Goal: Task Accomplishment & Management: Manage account settings

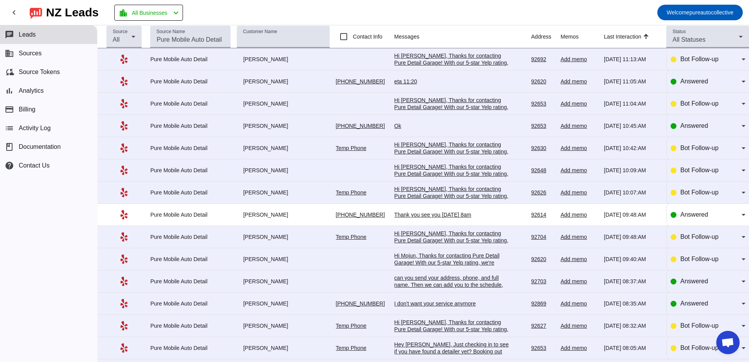
click at [404, 84] on div "eta 11:20" at bounding box center [452, 81] width 117 height 7
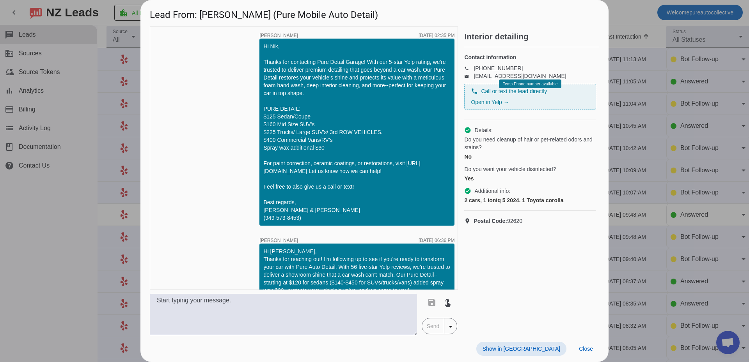
scroll to position [635, 0]
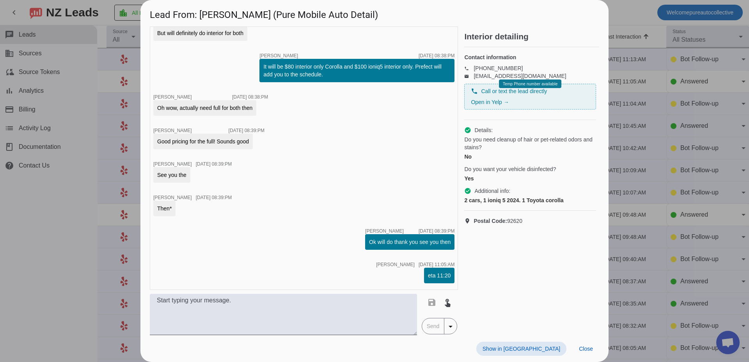
click at [641, 131] on div at bounding box center [374, 181] width 749 height 362
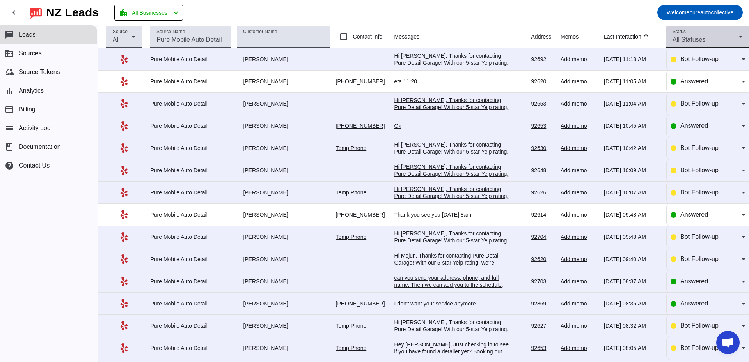
click at [682, 40] on span "All Statuses" at bounding box center [689, 39] width 33 height 7
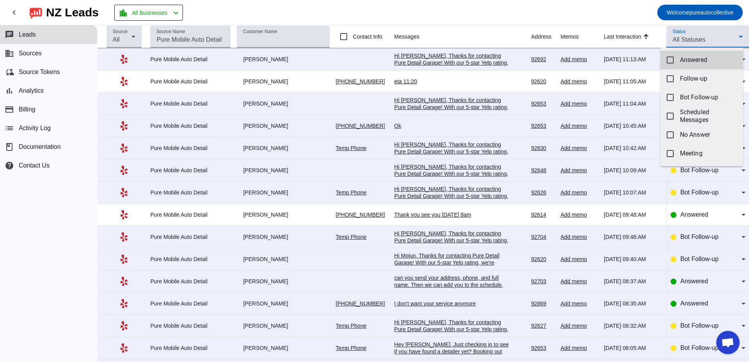
click at [696, 61] on span "Answered" at bounding box center [708, 60] width 57 height 8
click at [521, 14] on div at bounding box center [374, 181] width 749 height 362
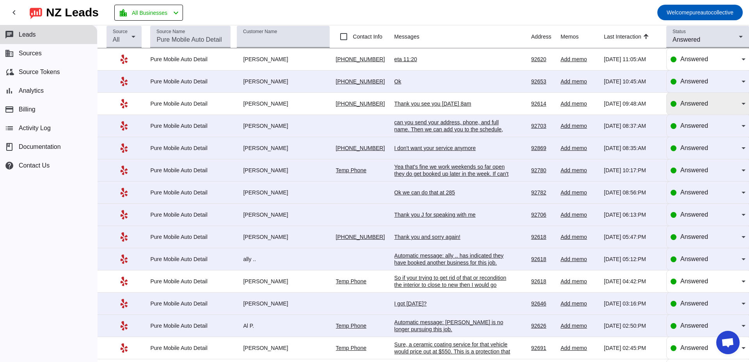
click at [704, 107] on div "Answered" at bounding box center [710, 103] width 61 height 9
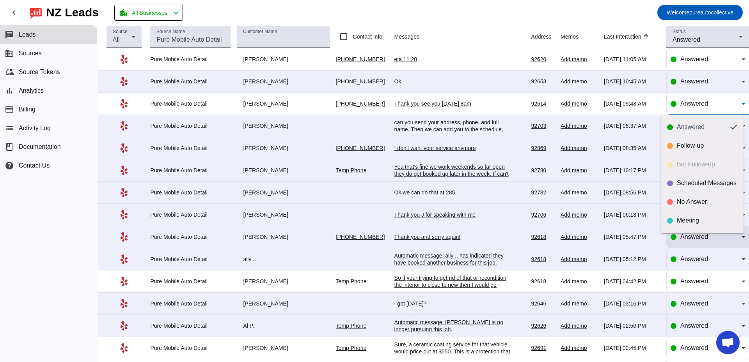
click at [702, 218] on div "Meeting" at bounding box center [707, 221] width 60 height 8
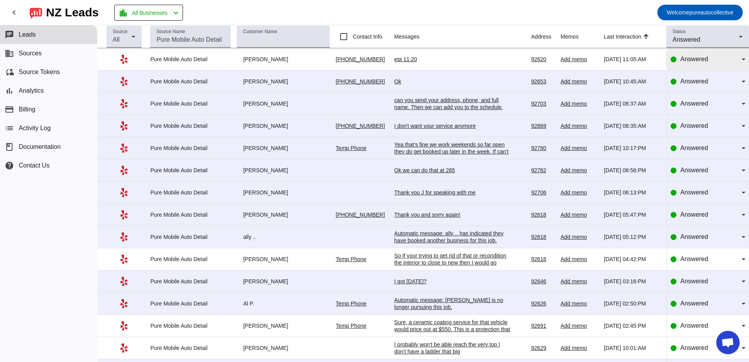
click at [698, 60] on span "Answered" at bounding box center [694, 59] width 28 height 7
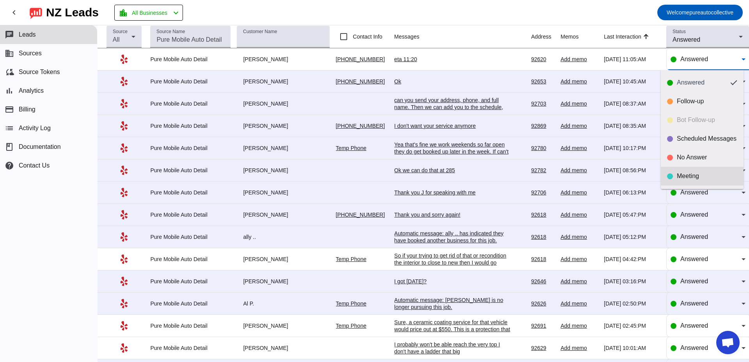
click at [696, 177] on div "Meeting" at bounding box center [707, 176] width 60 height 8
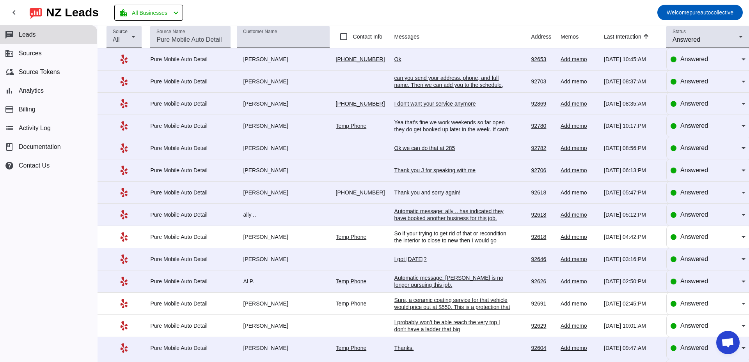
click at [394, 61] on div "Ok" at bounding box center [452, 59] width 117 height 7
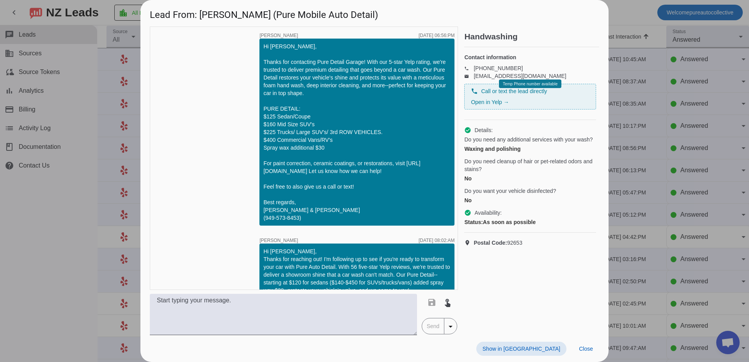
scroll to position [840, 0]
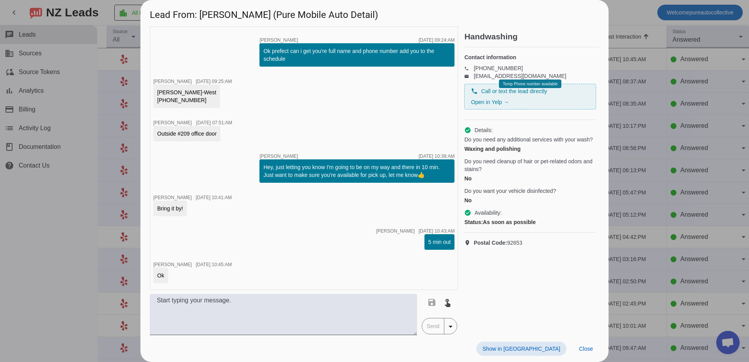
click at [638, 107] on div at bounding box center [374, 181] width 749 height 362
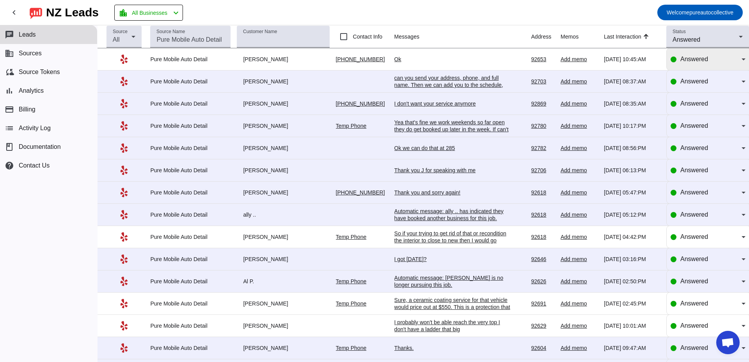
click at [694, 62] on span "Answered" at bounding box center [694, 59] width 28 height 7
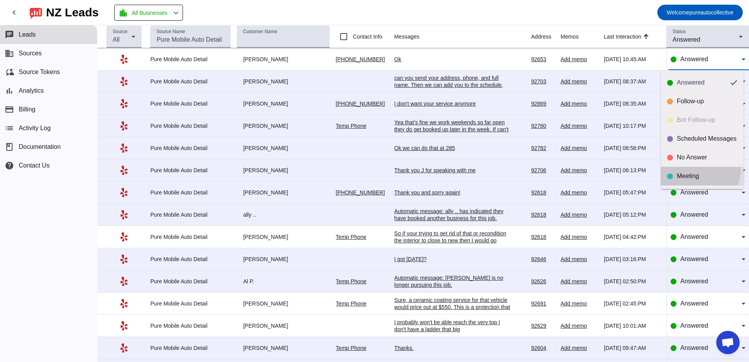
click at [697, 169] on mat-option "Meeting" at bounding box center [702, 176] width 83 height 19
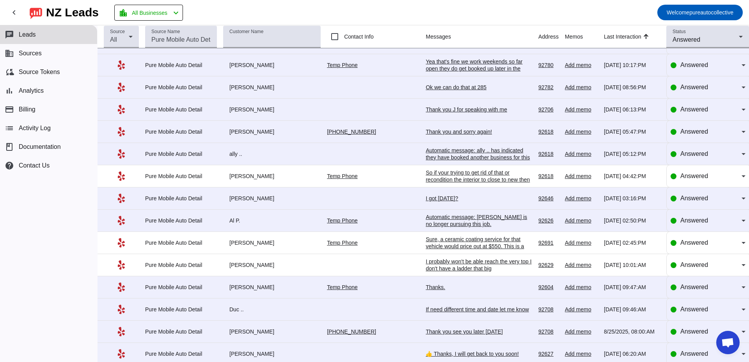
scroll to position [0, 0]
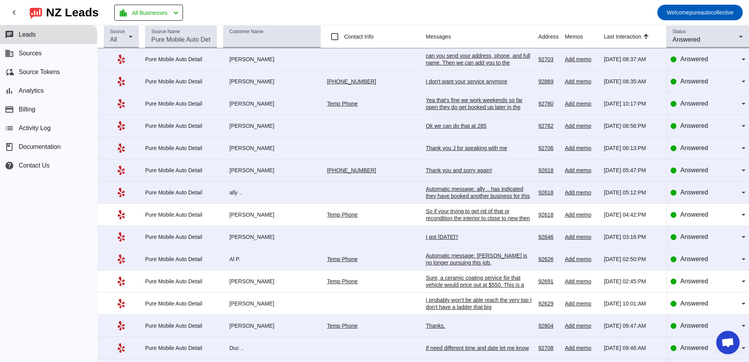
click at [460, 56] on div "can you send your address, phone, and full name. Then we can add you to the sch…" at bounding box center [479, 62] width 107 height 21
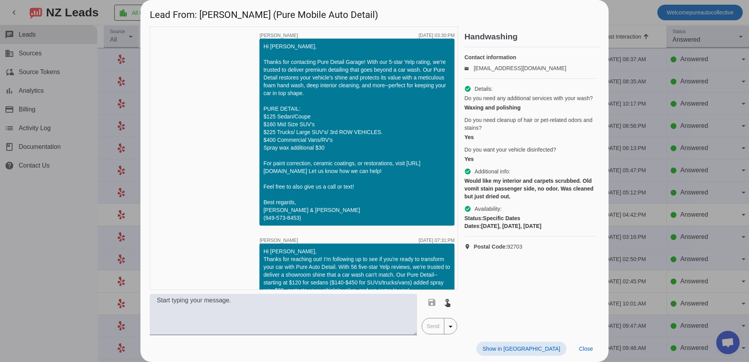
scroll to position [362, 0]
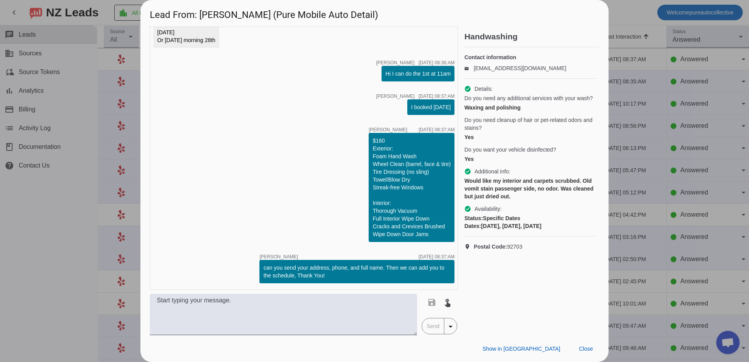
click at [640, 126] on div at bounding box center [374, 181] width 749 height 362
